Goal: Task Accomplishment & Management: Complete application form

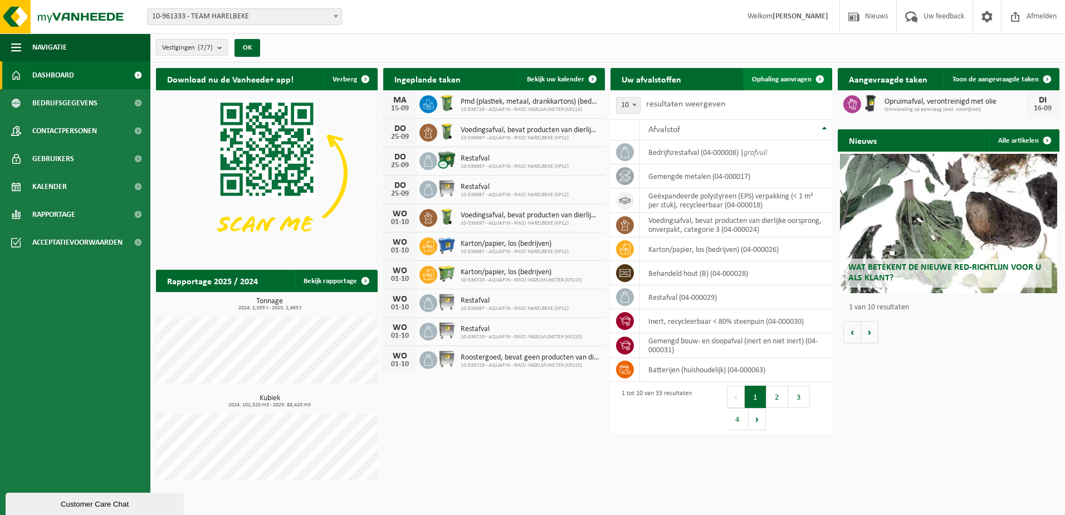
click at [788, 76] on span "Ophaling aanvragen" at bounding box center [782, 79] width 60 height 7
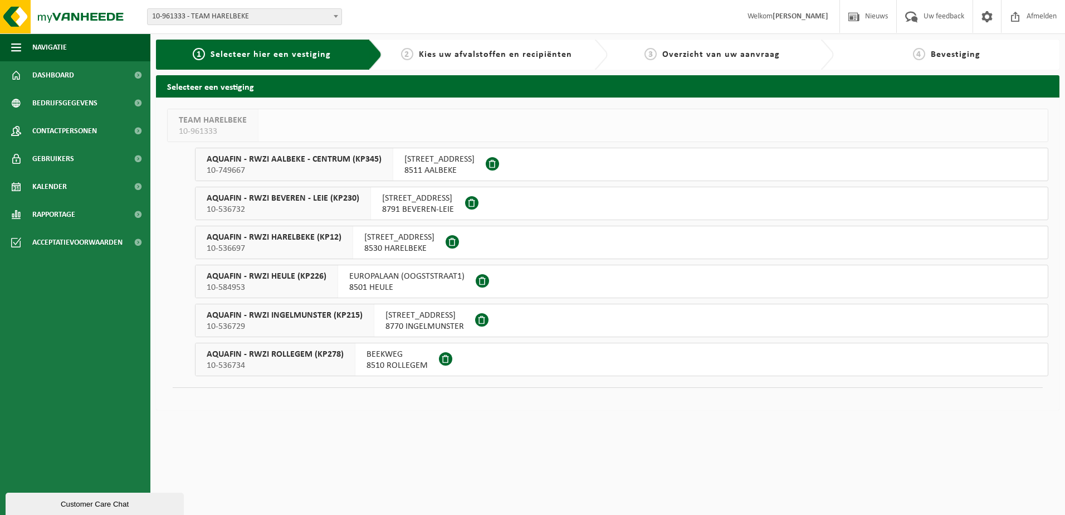
click at [329, 157] on span "AQUAFIN - RWZI AALBEKE - CENTRUM (KP345)" at bounding box center [294, 159] width 175 height 11
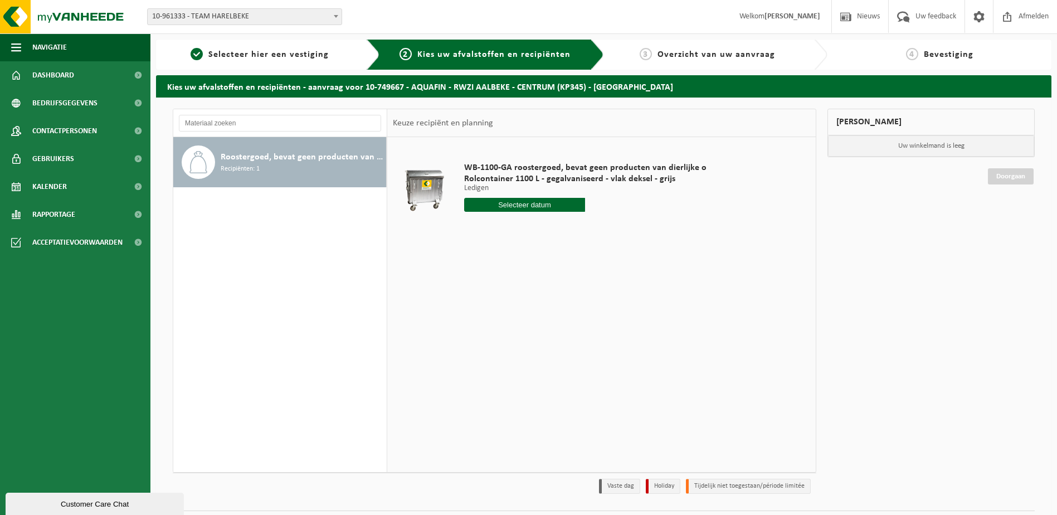
click at [519, 202] on input "text" at bounding box center [524, 205] width 121 height 14
click at [472, 322] on div "22" at bounding box center [475, 322] width 20 height 18
type input "Van [DATE]"
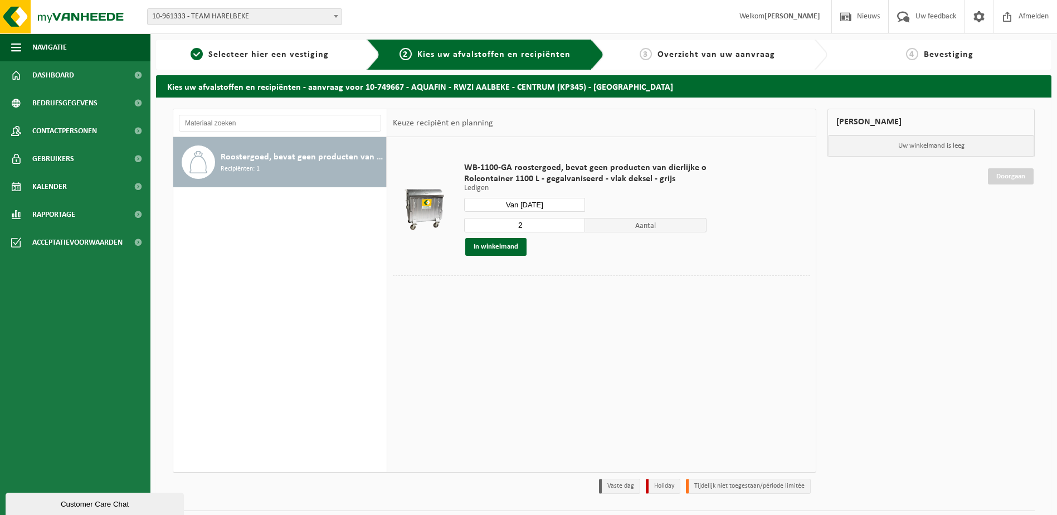
click at [524, 222] on input "2" at bounding box center [524, 225] width 121 height 14
type input "1"
click at [574, 227] on input "1" at bounding box center [524, 225] width 121 height 14
click at [503, 248] on button "In winkelmand" at bounding box center [495, 247] width 61 height 18
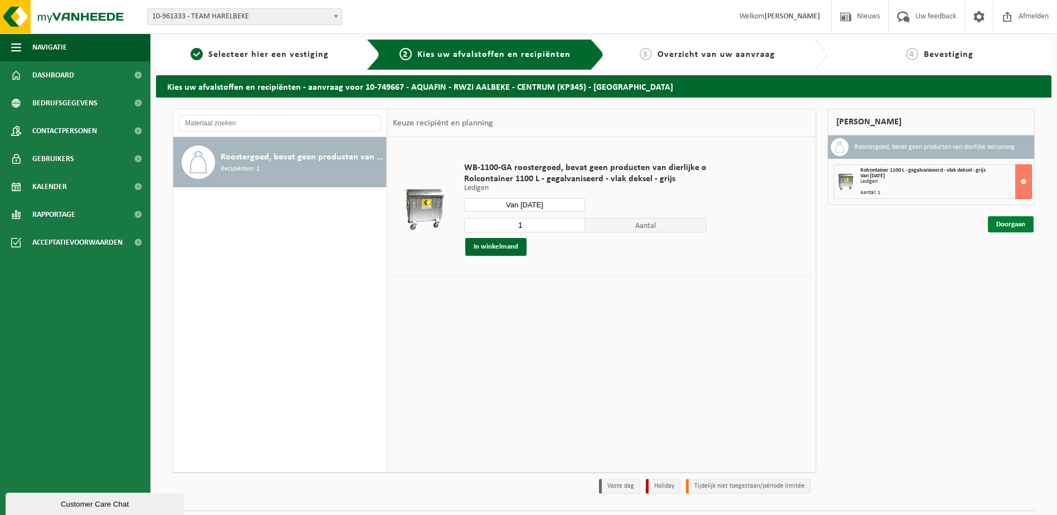
click at [1007, 226] on link "Doorgaan" at bounding box center [1011, 224] width 46 height 16
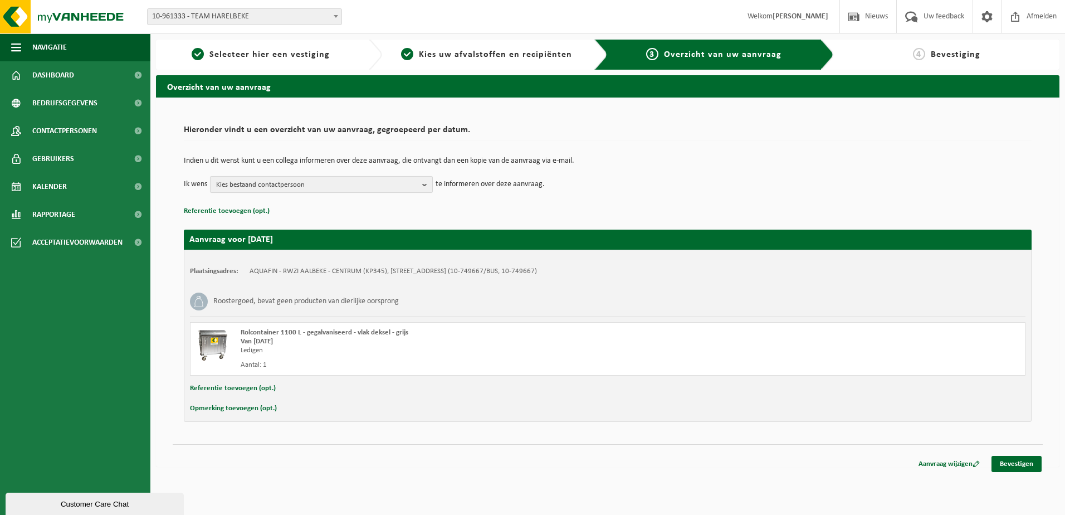
click at [427, 187] on b "button" at bounding box center [427, 185] width 10 height 16
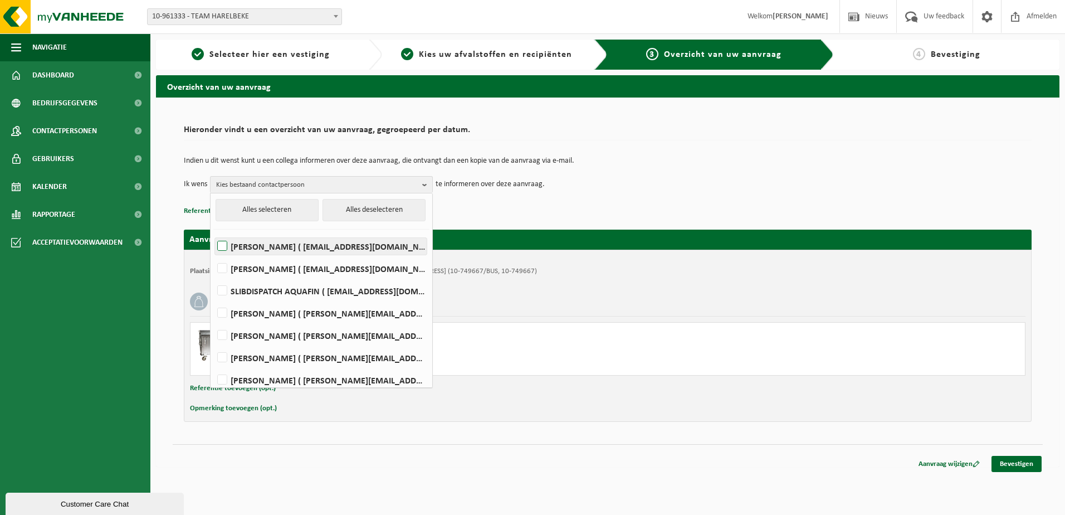
click at [223, 243] on label "Jarne Moreel ( jarne.moreel@aquafin.be )" at bounding box center [321, 246] width 212 height 17
click at [213, 232] on input "Jarne Moreel ( jarne.moreel@aquafin.be )" at bounding box center [213, 232] width 1 height 1
checkbox input "true"
click at [525, 205] on p "Referentie toevoegen (opt.)" at bounding box center [608, 211] width 848 height 14
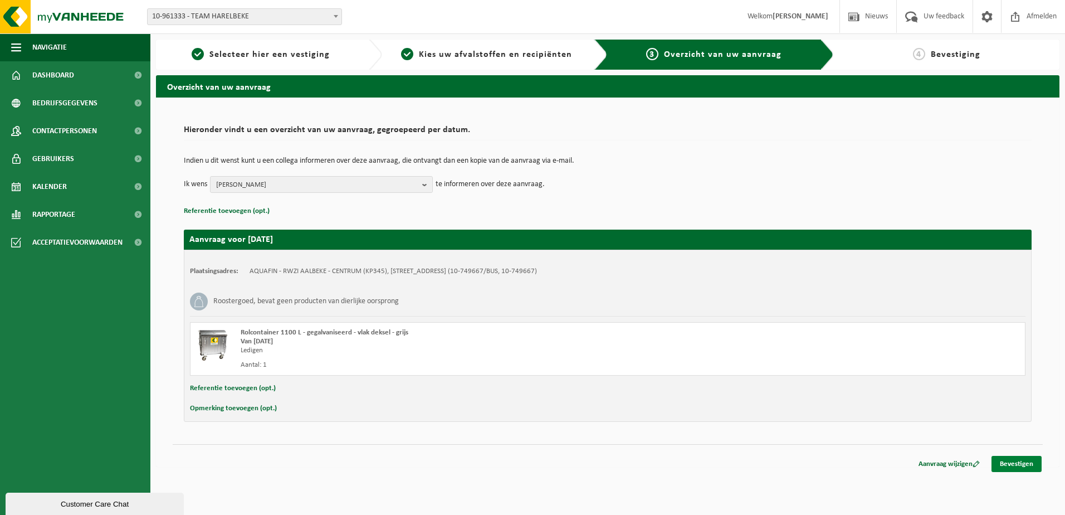
click at [1028, 465] on link "Bevestigen" at bounding box center [1017, 464] width 50 height 16
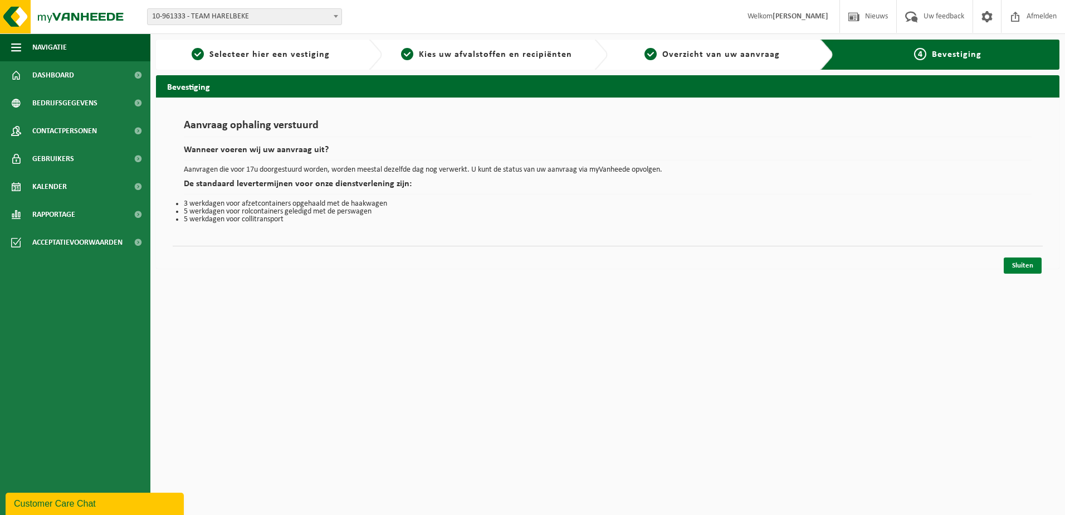
click at [1032, 266] on link "Sluiten" at bounding box center [1023, 265] width 38 height 16
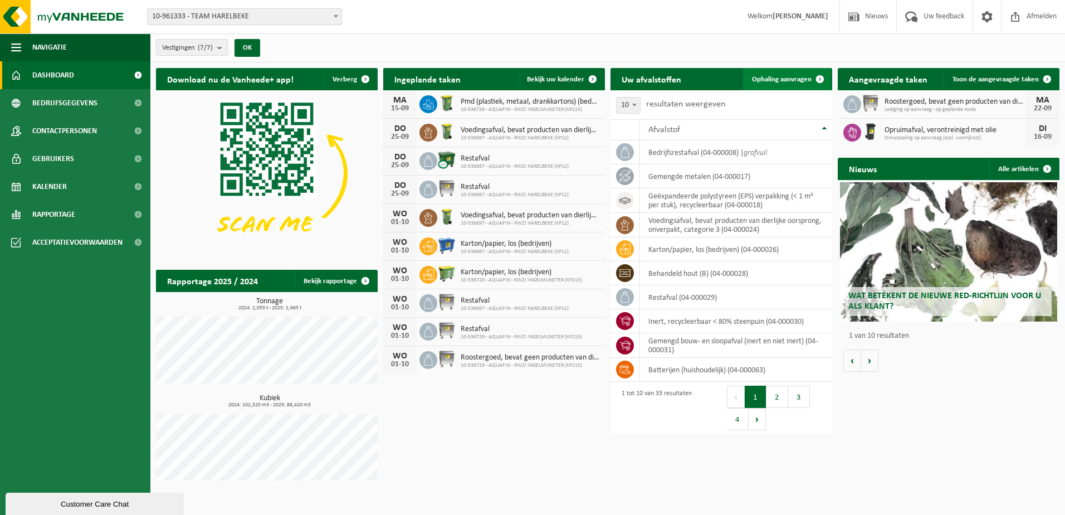
click at [782, 82] on span "Ophaling aanvragen" at bounding box center [782, 79] width 60 height 7
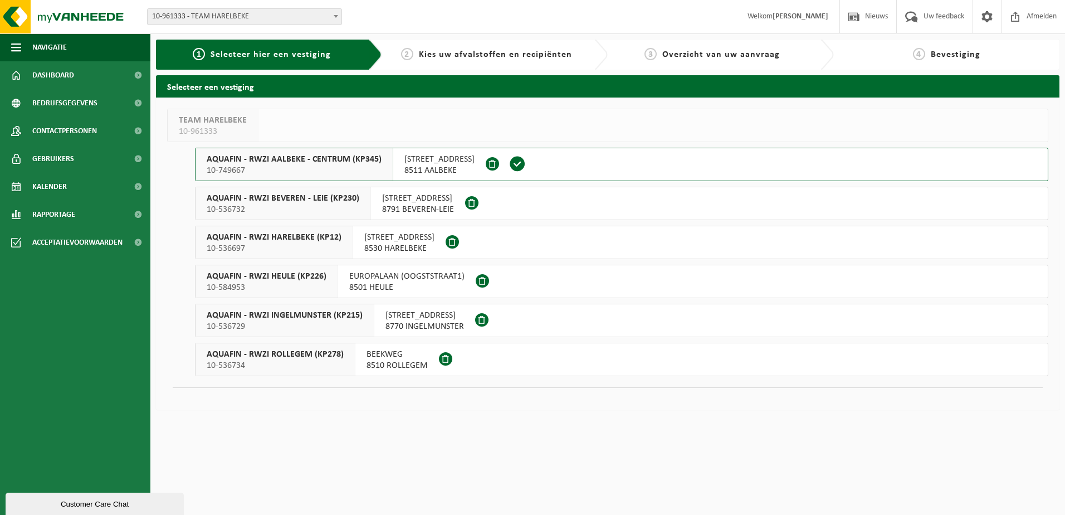
click at [385, 370] on span "8510 ROLLEGEM" at bounding box center [397, 365] width 61 height 11
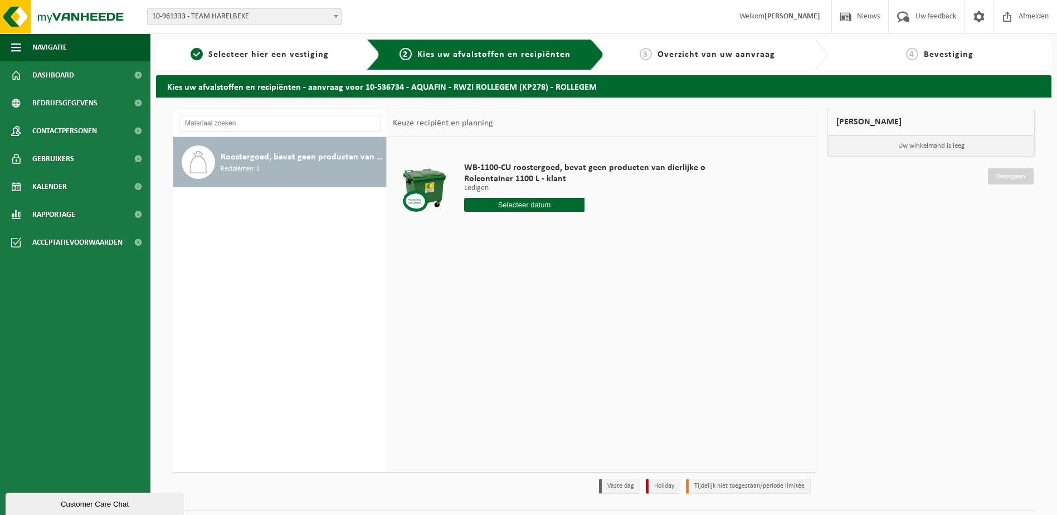
click at [554, 207] on input "text" at bounding box center [524, 205] width 121 height 14
click at [467, 325] on div "22" at bounding box center [475, 322] width 20 height 18
type input "Van [DATE]"
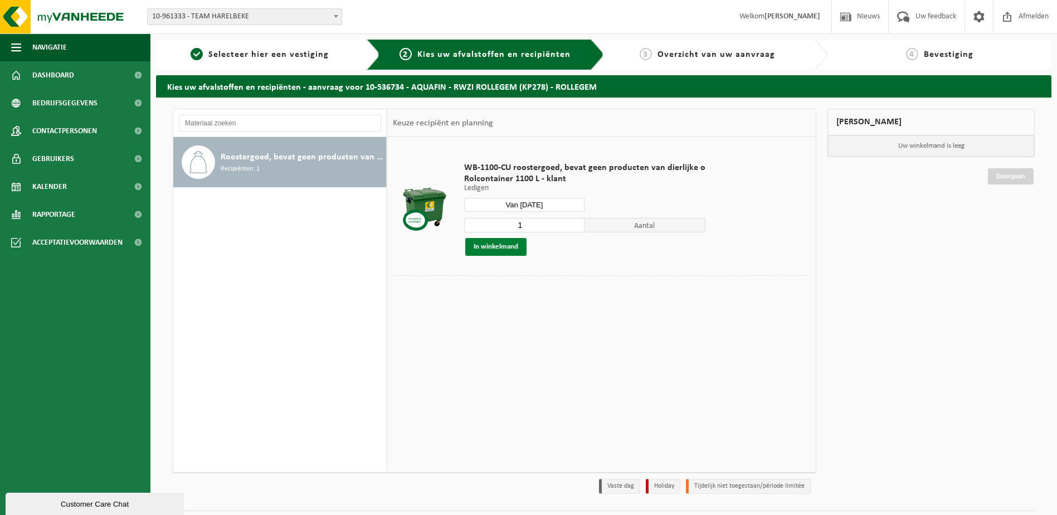
click at [505, 249] on button "In winkelmand" at bounding box center [495, 247] width 61 height 18
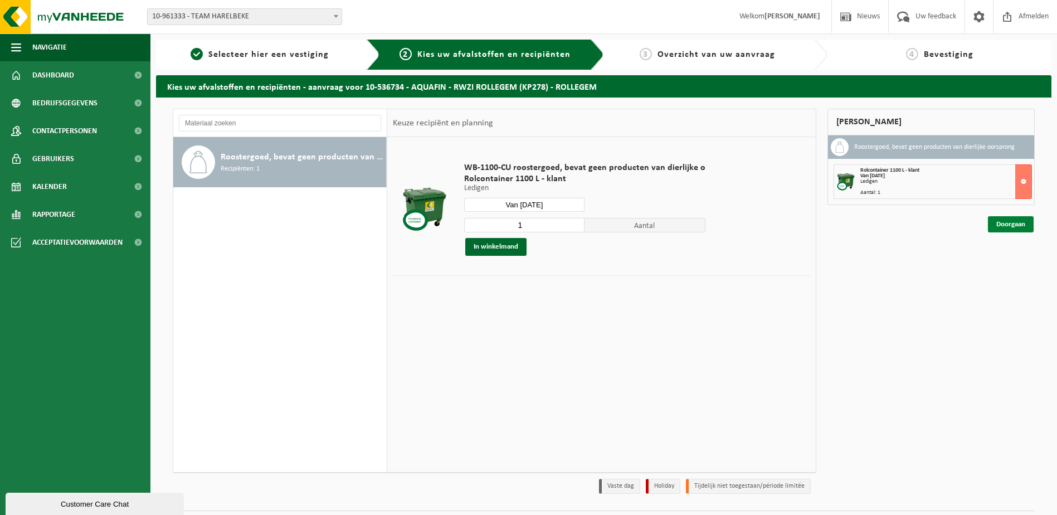
click at [996, 217] on link "Doorgaan" at bounding box center [1011, 224] width 46 height 16
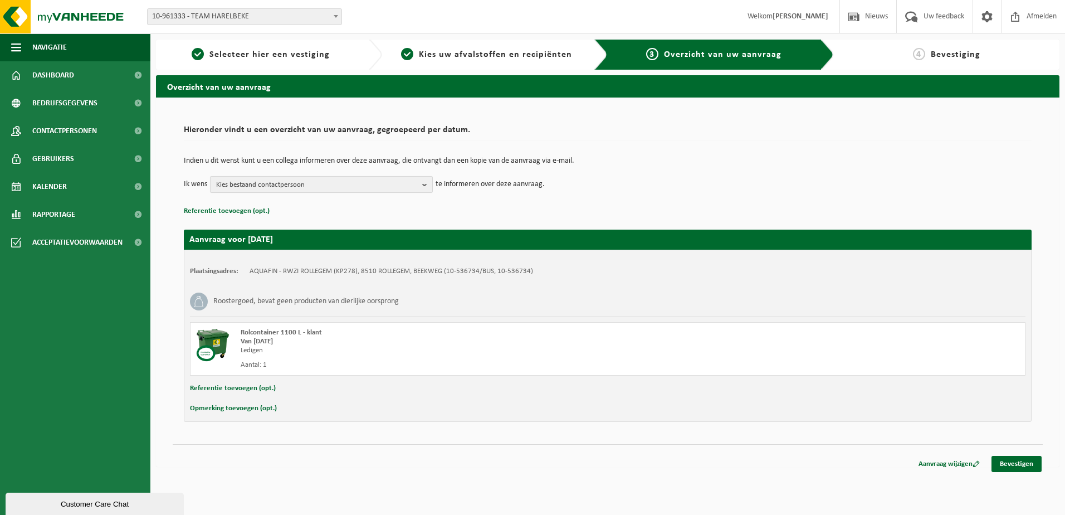
click at [430, 183] on b "button" at bounding box center [427, 185] width 10 height 16
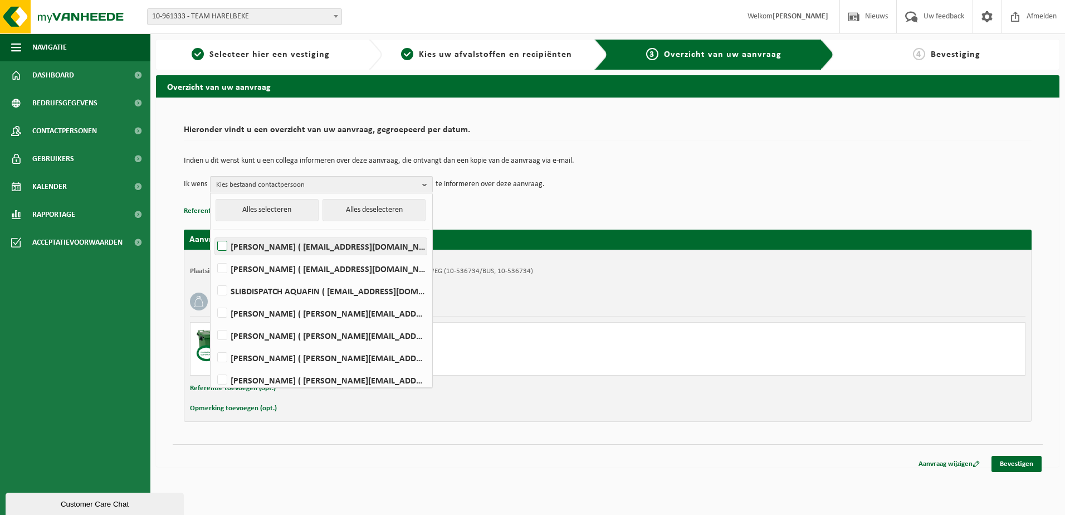
click at [227, 244] on label "Jarne Moreel ( jarne.moreel@aquafin.be )" at bounding box center [321, 246] width 212 height 17
click at [213, 232] on input "Jarne Moreel ( jarne.moreel@aquafin.be )" at bounding box center [213, 232] width 1 height 1
checkbox input "true"
click at [546, 199] on div "Indien u dit wenst kunt u een collega informeren over deze aanvraag, die ontvan…" at bounding box center [608, 175] width 848 height 58
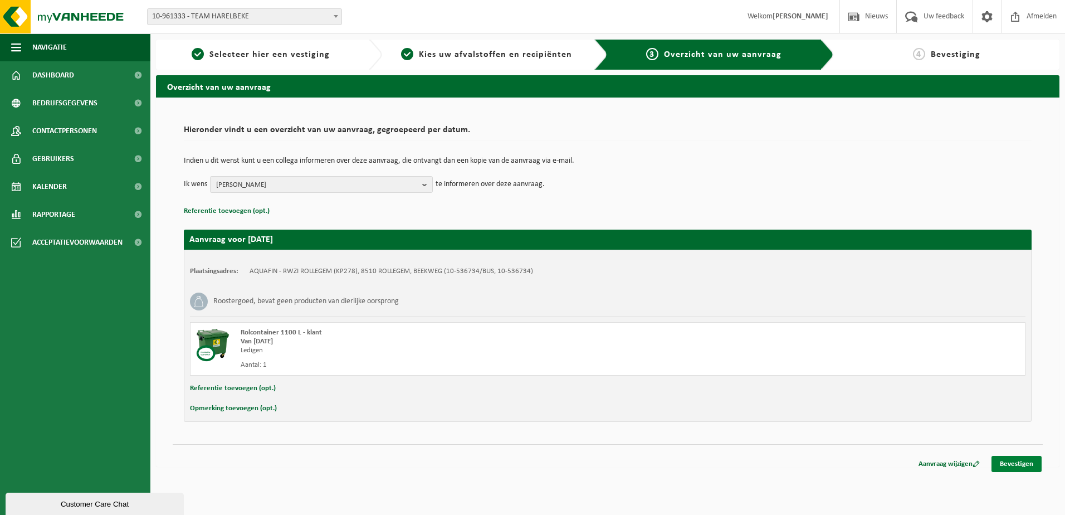
click at [1005, 461] on link "Bevestigen" at bounding box center [1017, 464] width 50 height 16
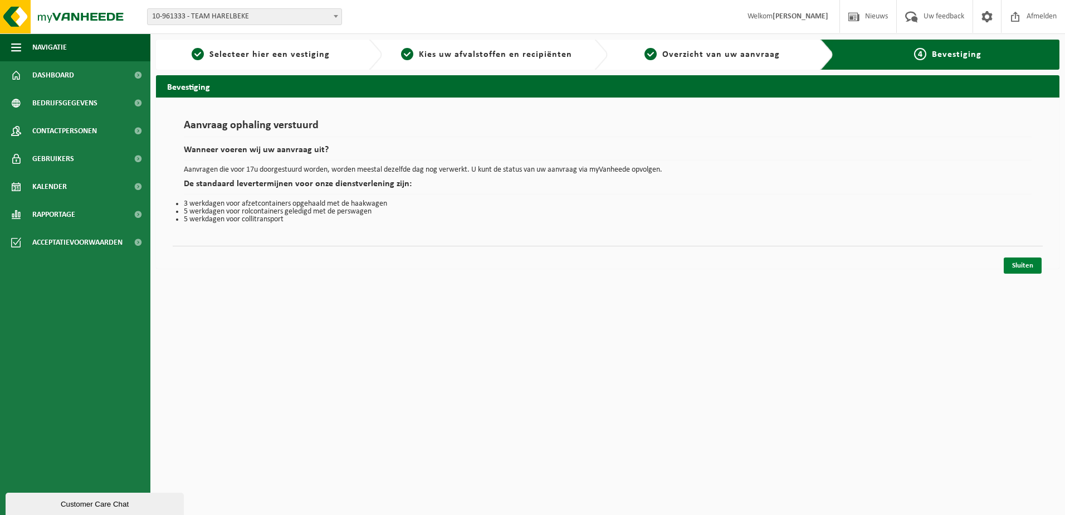
click at [1030, 272] on link "Sluiten" at bounding box center [1023, 265] width 38 height 16
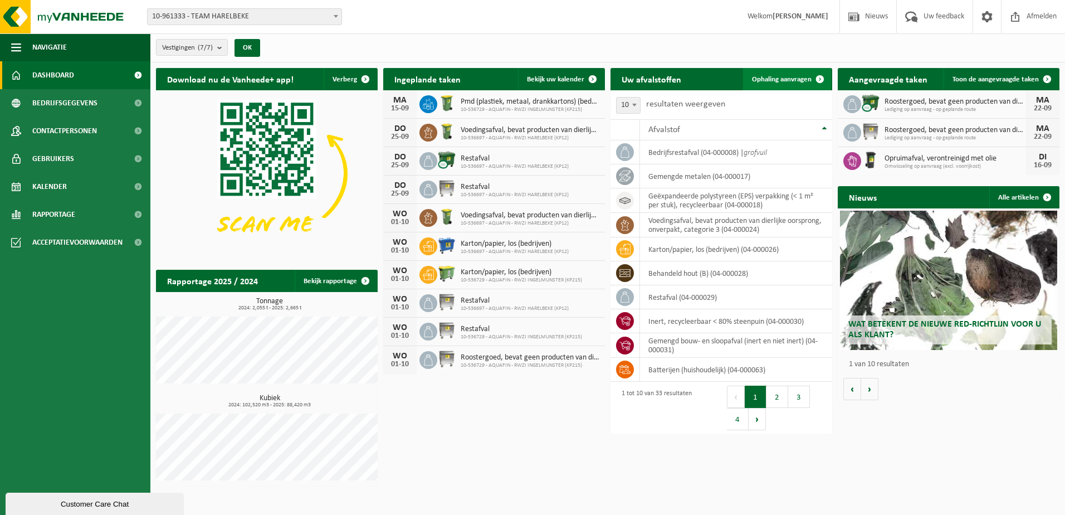
click at [780, 76] on span "Ophaling aanvragen" at bounding box center [782, 79] width 60 height 7
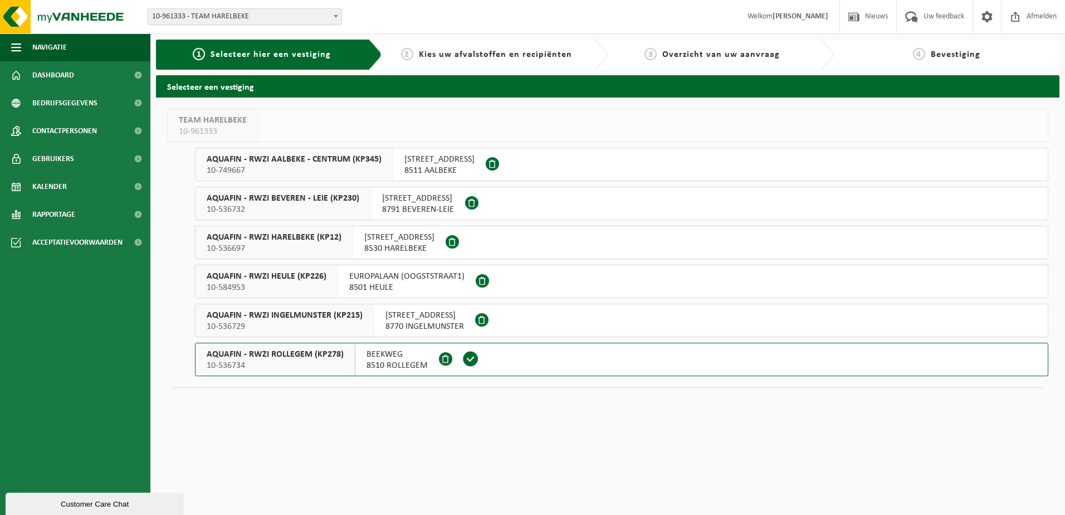
click at [306, 275] on span "AQUAFIN - RWZI HEULE (KP226)" at bounding box center [267, 276] width 120 height 11
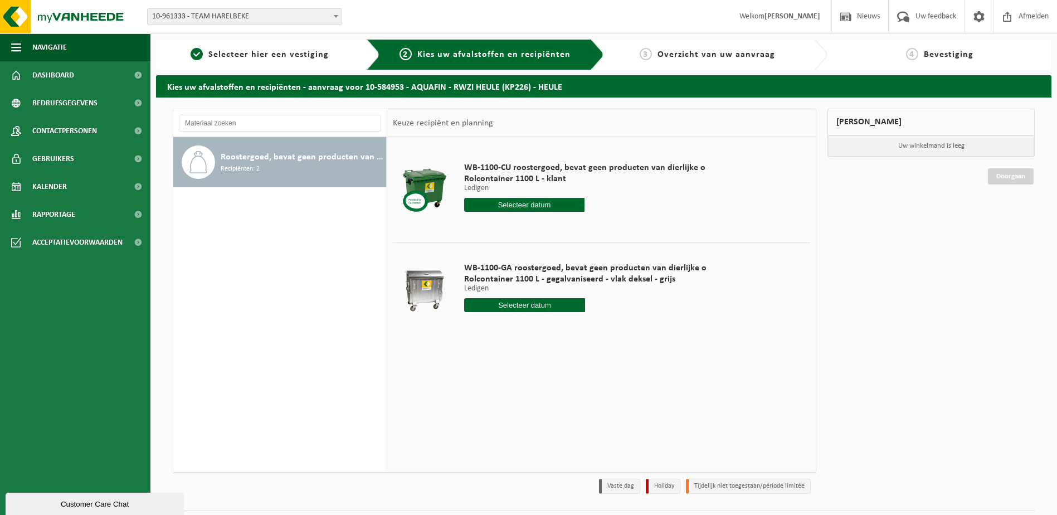
click at [535, 300] on input "text" at bounding box center [524, 305] width 121 height 14
click at [537, 401] on div "18" at bounding box center [533, 404] width 20 height 18
type input "Van [DATE]"
type input "2025-09-18"
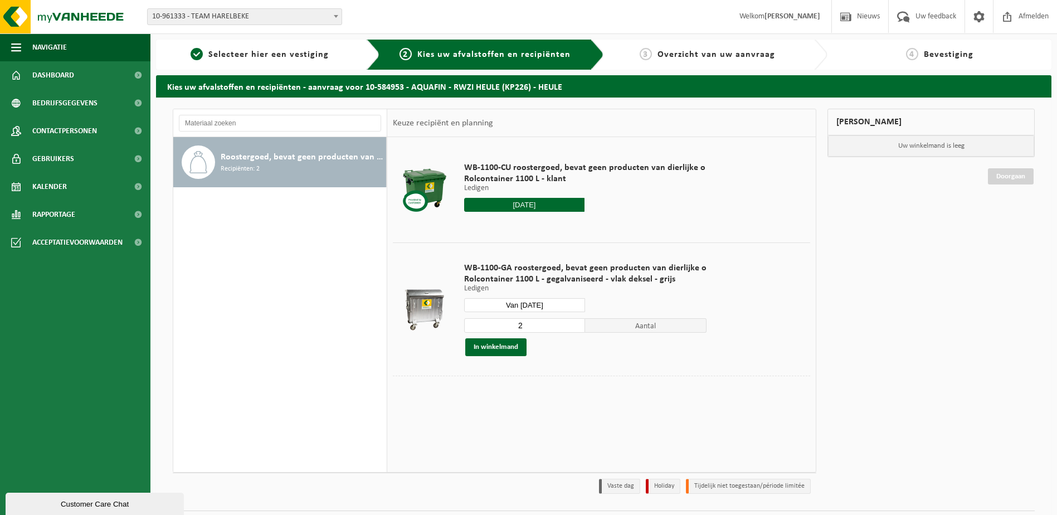
click at [532, 333] on div "2 Aantal In winkelmand" at bounding box center [585, 337] width 242 height 38
click at [524, 321] on input "2" at bounding box center [524, 325] width 121 height 14
click at [572, 330] on input "2" at bounding box center [524, 325] width 121 height 14
type input "1"
click at [573, 329] on input "1" at bounding box center [524, 325] width 121 height 14
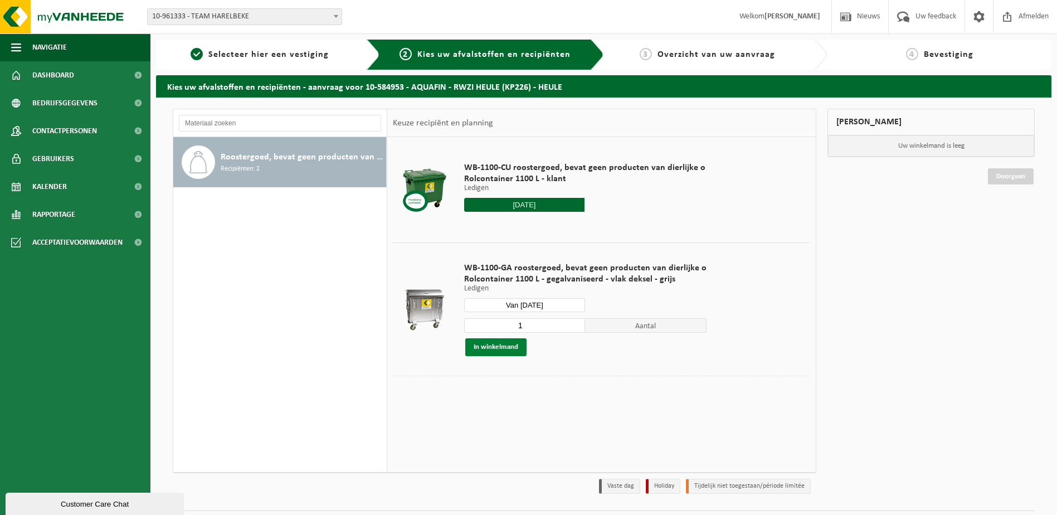
click at [517, 347] on button "In winkelmand" at bounding box center [495, 347] width 61 height 18
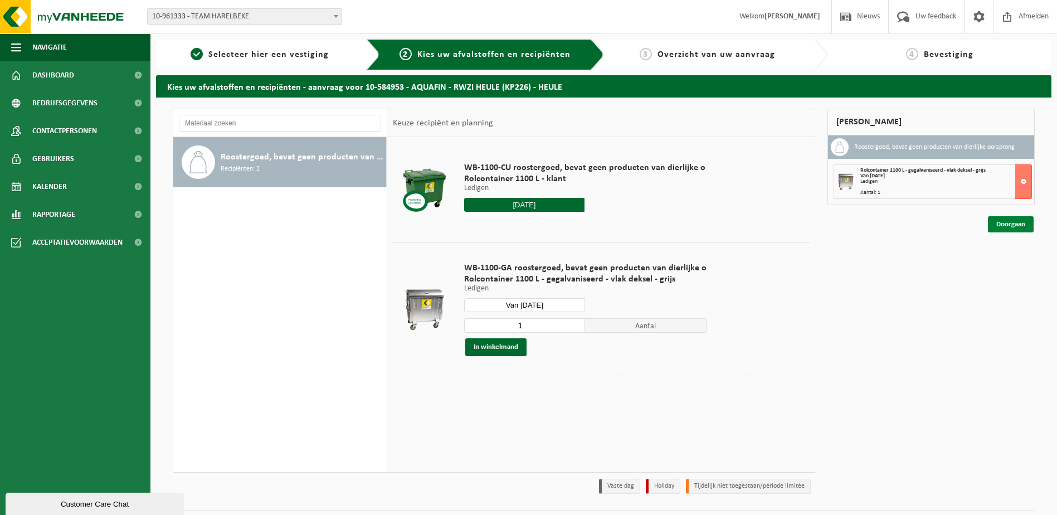
click at [1014, 221] on link "Doorgaan" at bounding box center [1011, 224] width 46 height 16
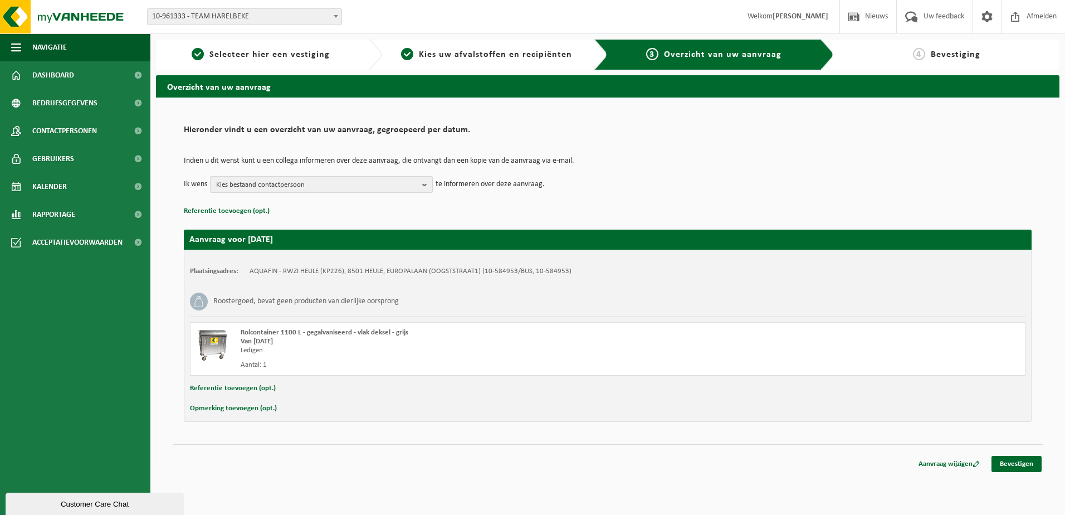
click at [428, 185] on b "button" at bounding box center [427, 185] width 10 height 16
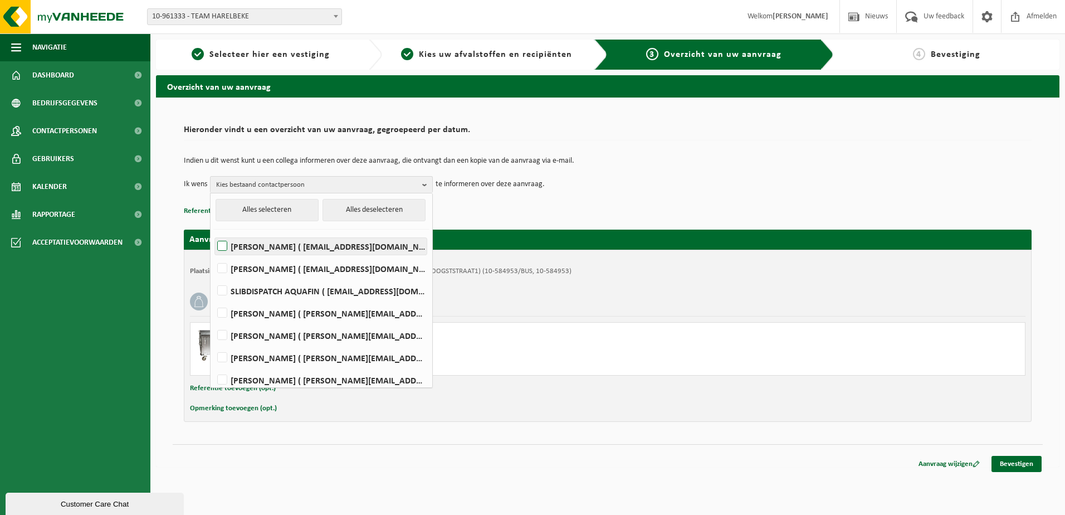
click at [226, 245] on label "Jarne Moreel ( jarne.moreel@aquafin.be )" at bounding box center [321, 246] width 212 height 17
click at [213, 232] on input "Jarne Moreel ( jarne.moreel@aquafin.be )" at bounding box center [213, 232] width 1 height 1
checkbox input "true"
click at [576, 183] on td "Ik wens Jarne Moreel Alles selecteren Alles deselecteren Jarne Moreel ( jarne.m…" at bounding box center [608, 184] width 848 height 17
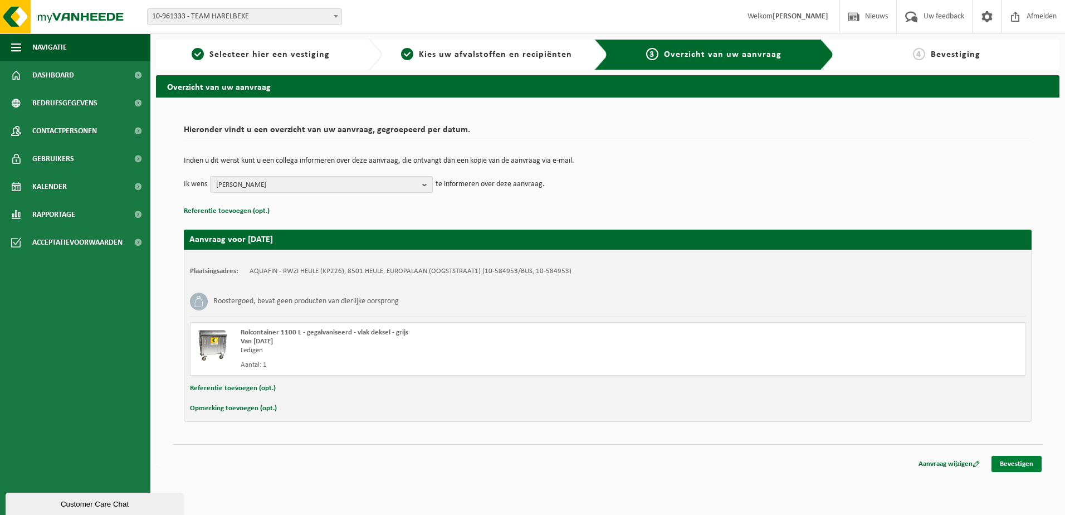
click at [1016, 469] on link "Bevestigen" at bounding box center [1017, 464] width 50 height 16
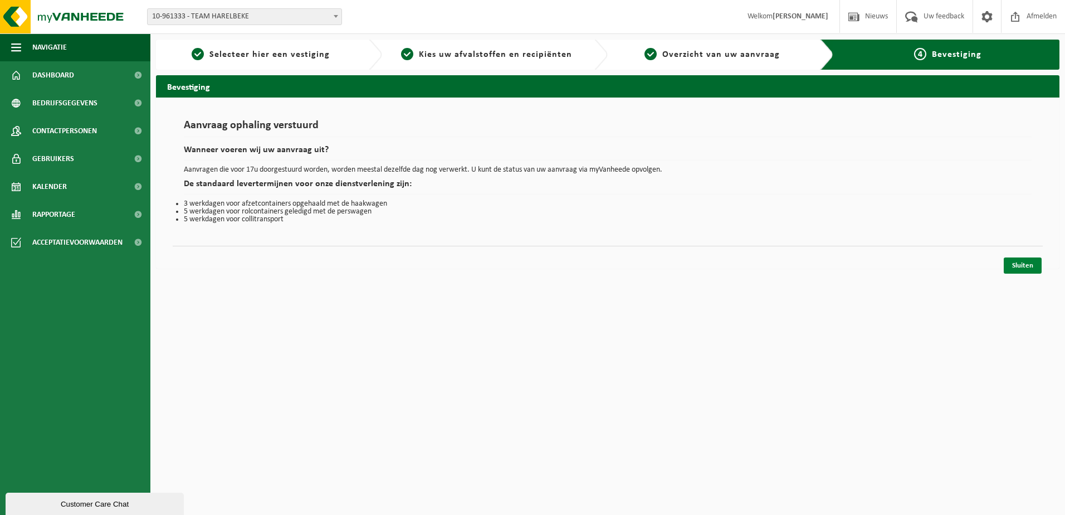
click at [1033, 264] on link "Sluiten" at bounding box center [1023, 265] width 38 height 16
